Goal: Find specific page/section: Find specific page/section

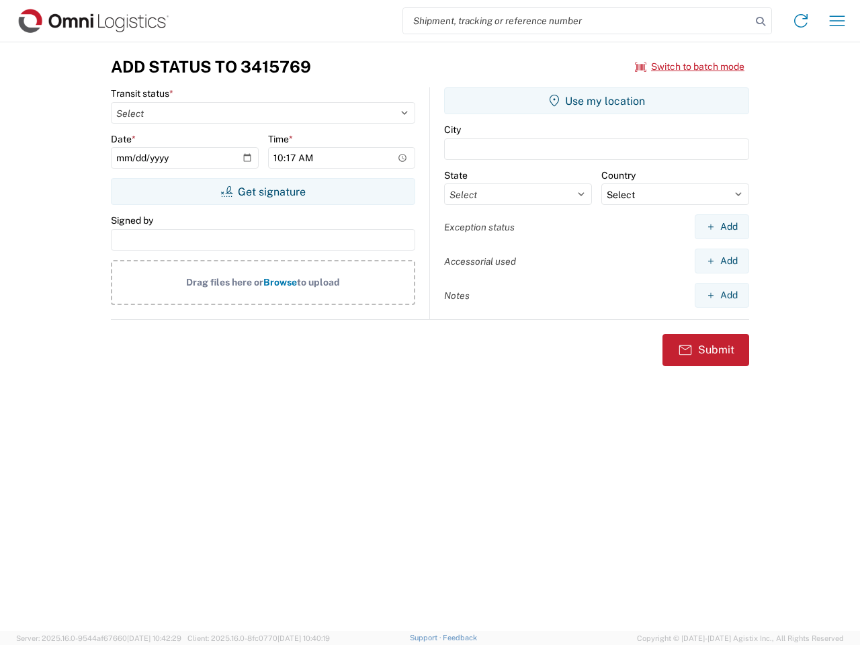
click at [577, 21] on input "search" at bounding box center [577, 21] width 348 height 26
click at [760, 21] on icon at bounding box center [760, 21] width 19 height 19
click at [800, 21] on icon at bounding box center [800, 20] width 21 height 21
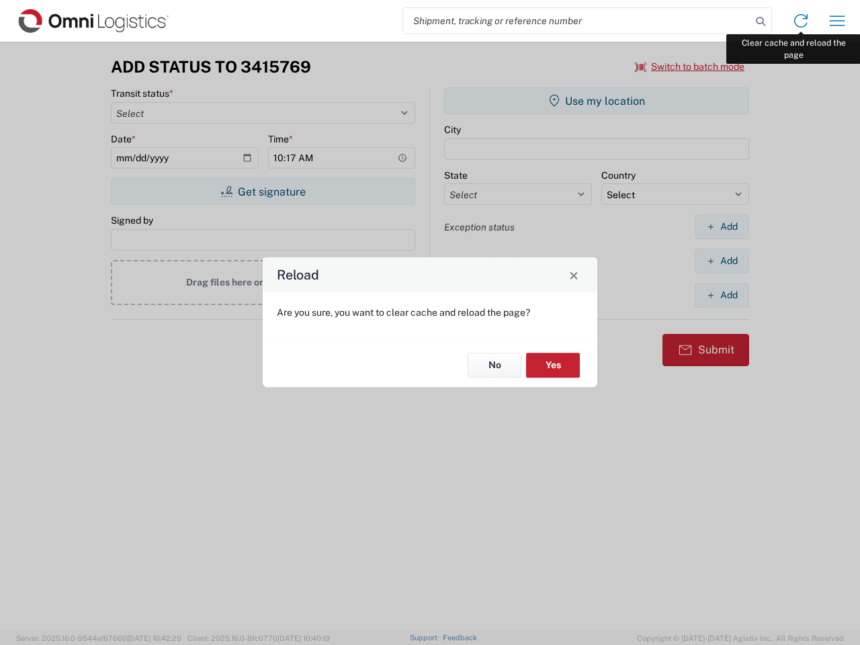
click at [837, 21] on div "Reload Are you sure, you want to clear cache and reload the page? No Yes" at bounding box center [430, 322] width 860 height 645
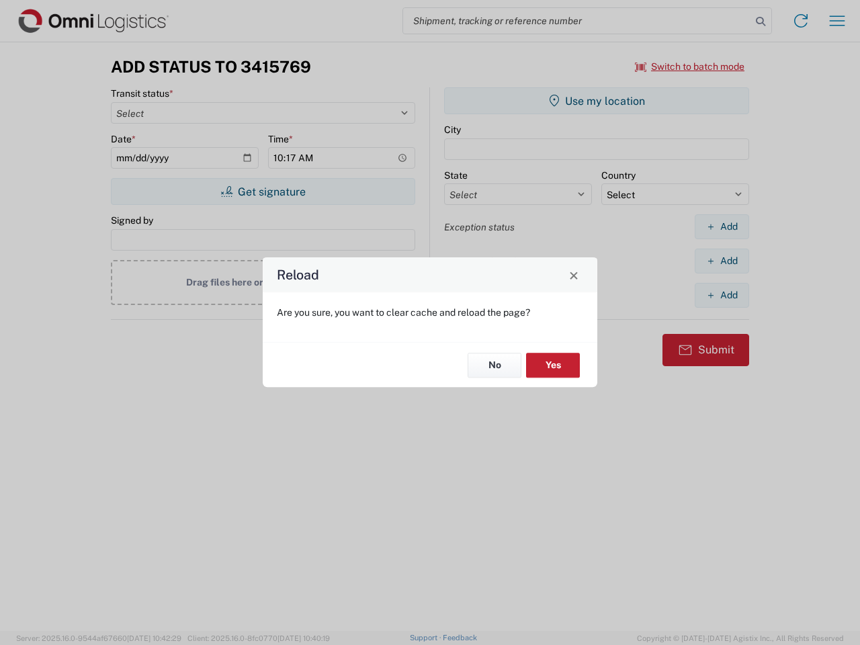
click at [690, 66] on div "Reload Are you sure, you want to clear cache and reload the page? No Yes" at bounding box center [430, 322] width 860 height 645
click at [263, 191] on div "Reload Are you sure, you want to clear cache and reload the page? No Yes" at bounding box center [430, 322] width 860 height 645
click at [596, 101] on div "Reload Are you sure, you want to clear cache and reload the page? No Yes" at bounding box center [430, 322] width 860 height 645
click at [721, 226] on div "Reload Are you sure, you want to clear cache and reload the page? No Yes" at bounding box center [430, 322] width 860 height 645
click at [721, 261] on div "Reload Are you sure, you want to clear cache and reload the page? No Yes" at bounding box center [430, 322] width 860 height 645
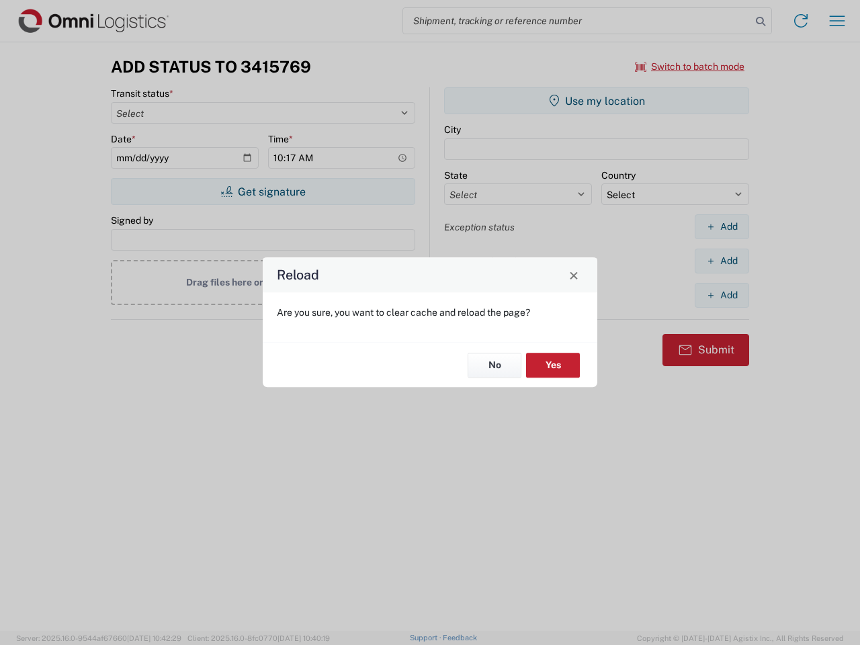
click at [721, 295] on div "Reload Are you sure, you want to clear cache and reload the page? No Yes" at bounding box center [430, 322] width 860 height 645
